Goal: Task Accomplishment & Management: Manage account settings

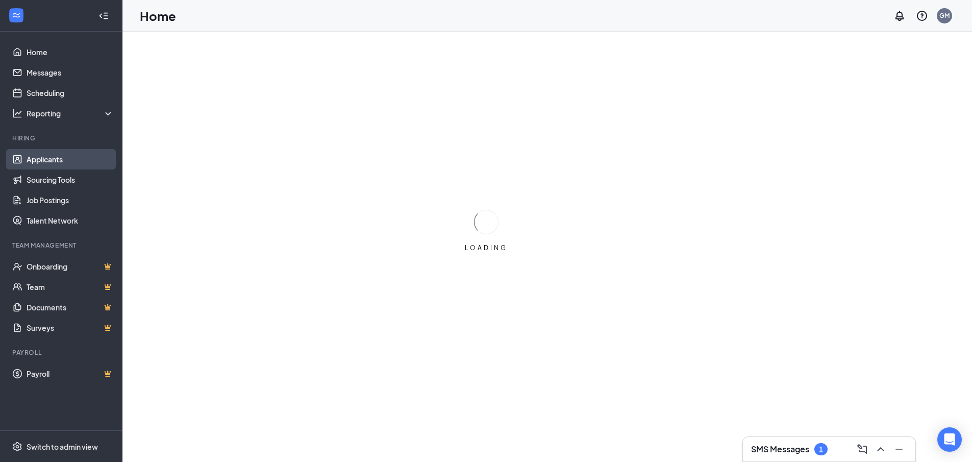
click at [36, 155] on link "Applicants" at bounding box center [70, 159] width 87 height 20
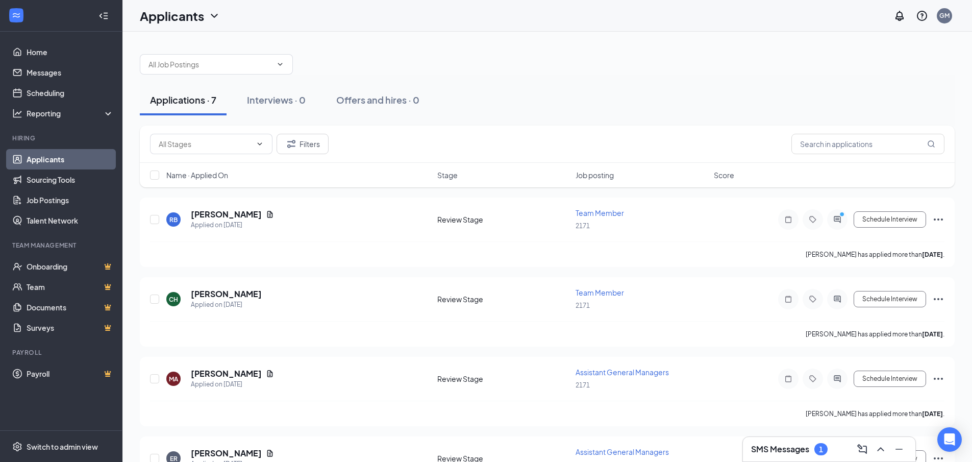
click at [773, 450] on h3 "SMS Messages" at bounding box center [780, 448] width 58 height 11
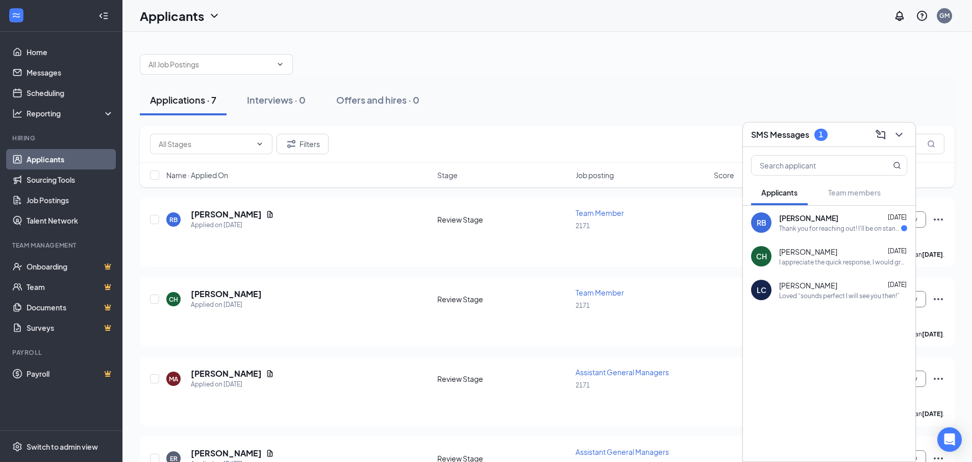
click at [796, 219] on span "[PERSON_NAME]" at bounding box center [808, 218] width 59 height 10
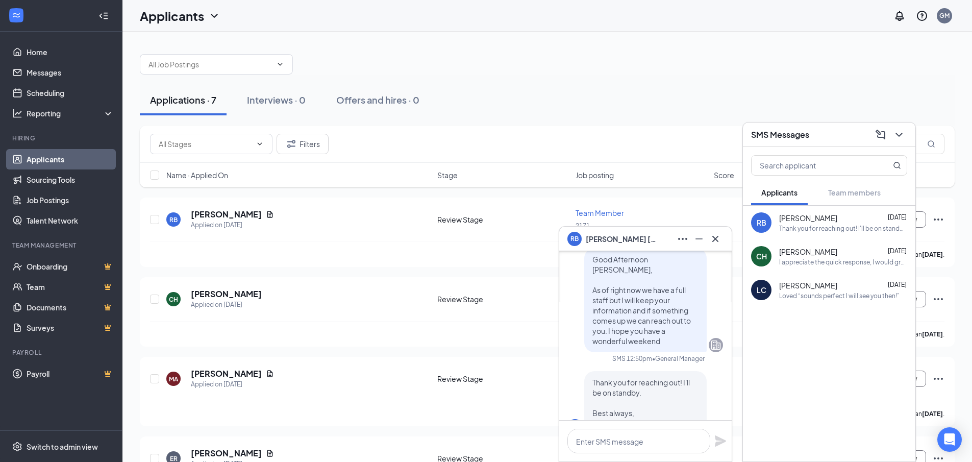
scroll to position [-51, 0]
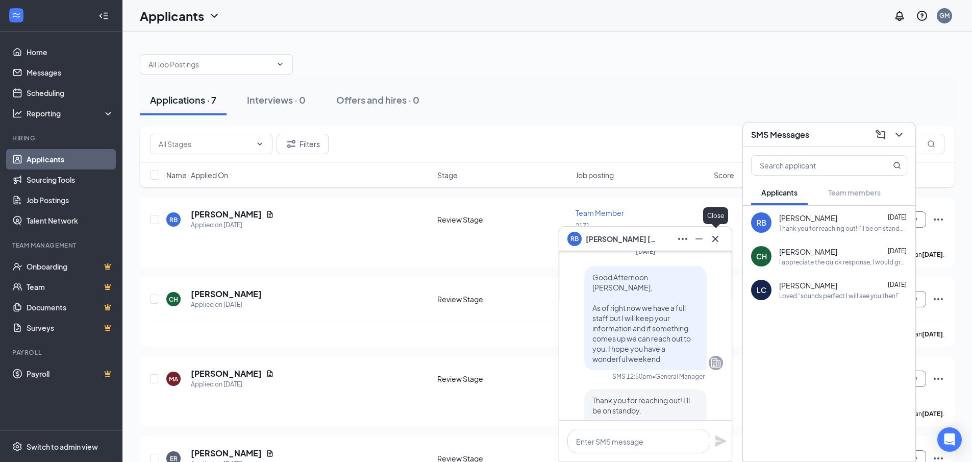
click at [718, 243] on icon "Cross" at bounding box center [715, 239] width 12 height 12
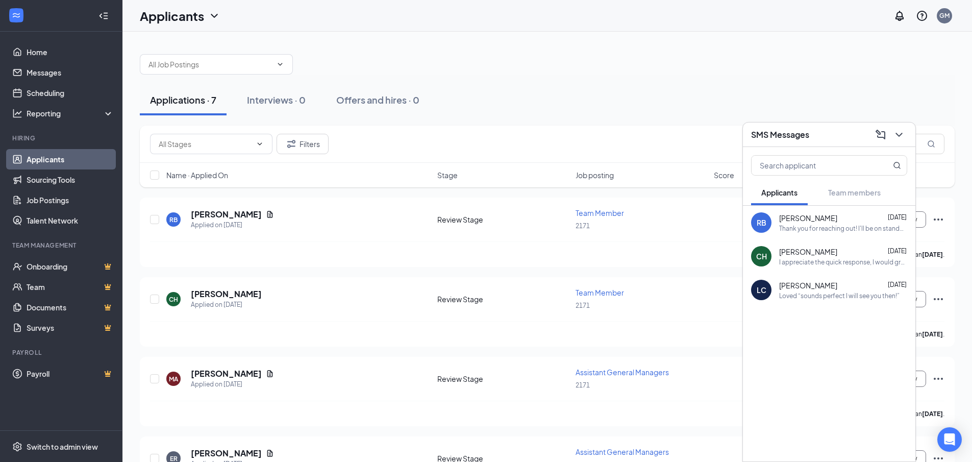
click at [809, 103] on div "Applications · 7 Interviews · 0 Offers and hires · 0" at bounding box center [547, 100] width 814 height 31
click at [902, 134] on icon "ChevronDown" at bounding box center [899, 135] width 12 height 12
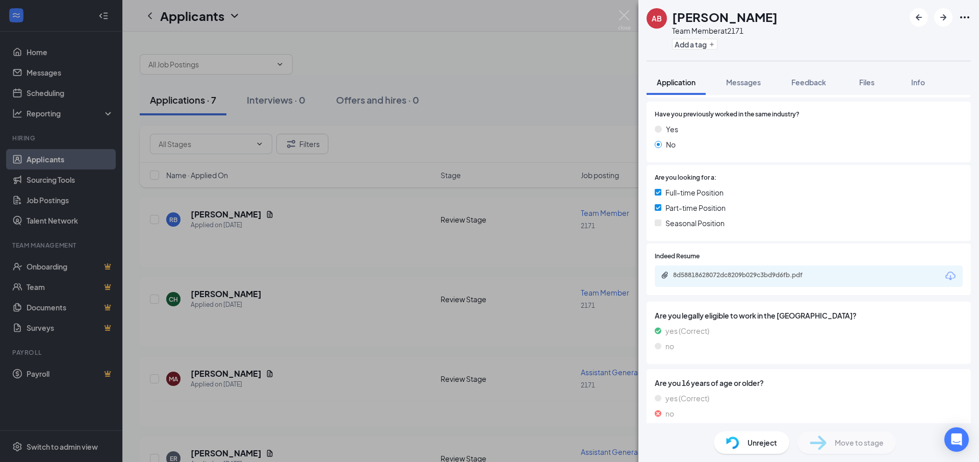
scroll to position [183, 0]
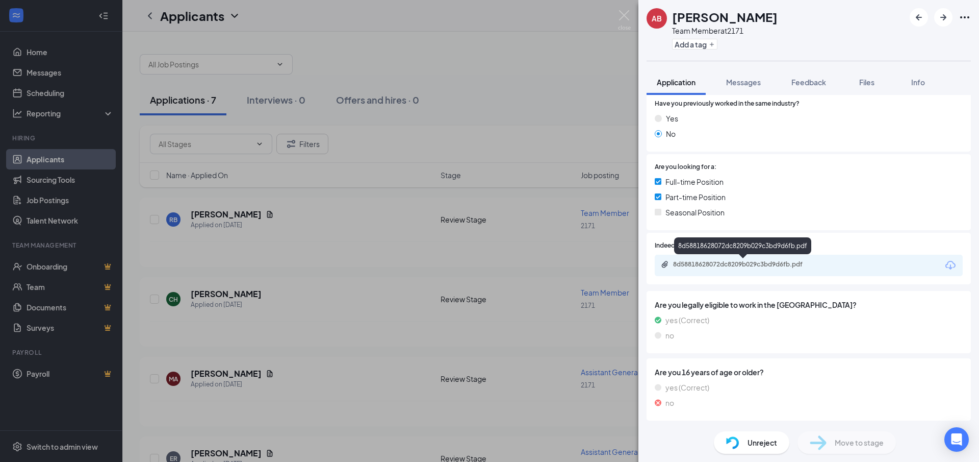
click at [701, 265] on div "8d58818628072dc8209b029c3bd9d6fb.pdf" at bounding box center [744, 264] width 143 height 8
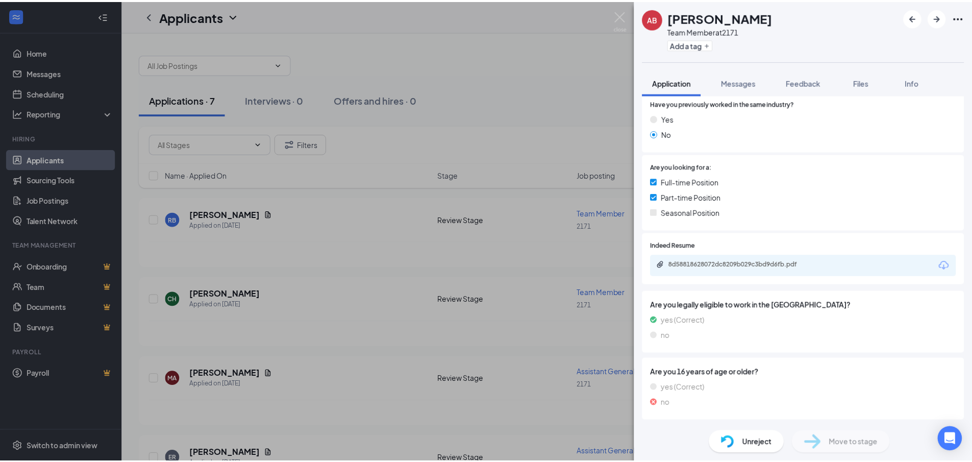
scroll to position [179, 0]
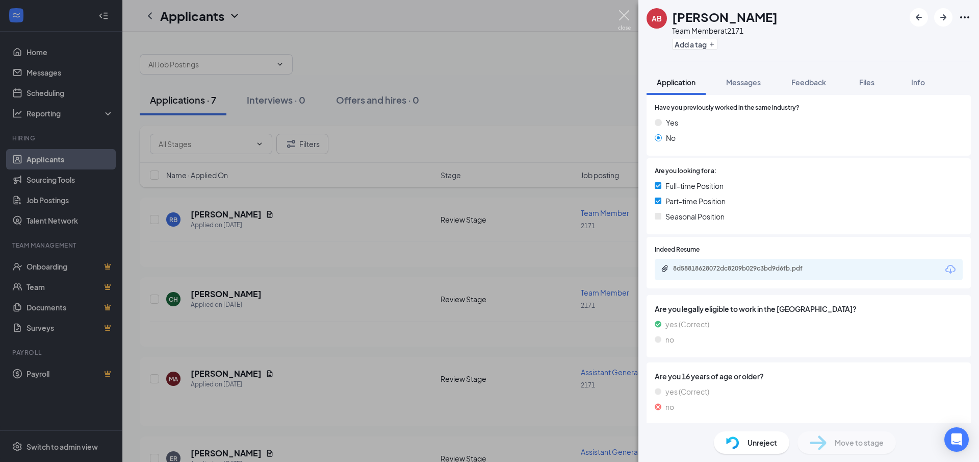
click at [628, 19] on img at bounding box center [624, 20] width 13 height 20
